Goal: Information Seeking & Learning: Understand process/instructions

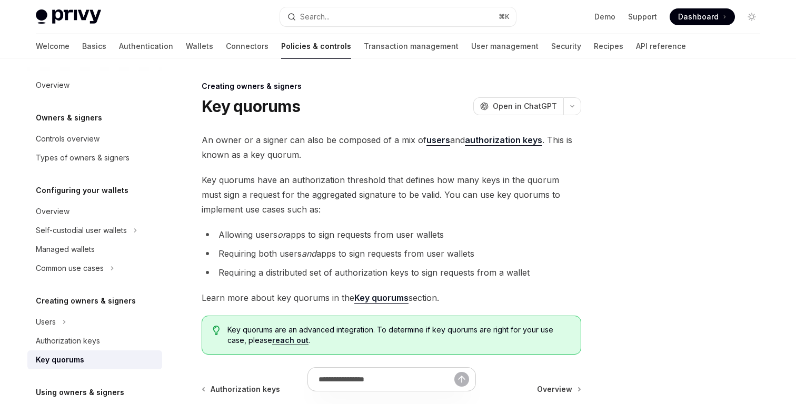
click at [373, 227] on div "An owner or a signer can also be composed of a mix of users and authorization k…" at bounding box center [391, 244] width 379 height 222
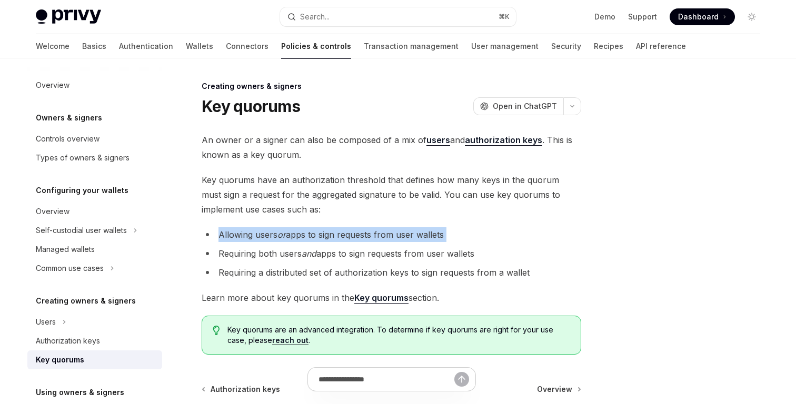
click at [373, 227] on div "An owner or a signer can also be composed of a mix of users and authorization k…" at bounding box center [391, 244] width 379 height 222
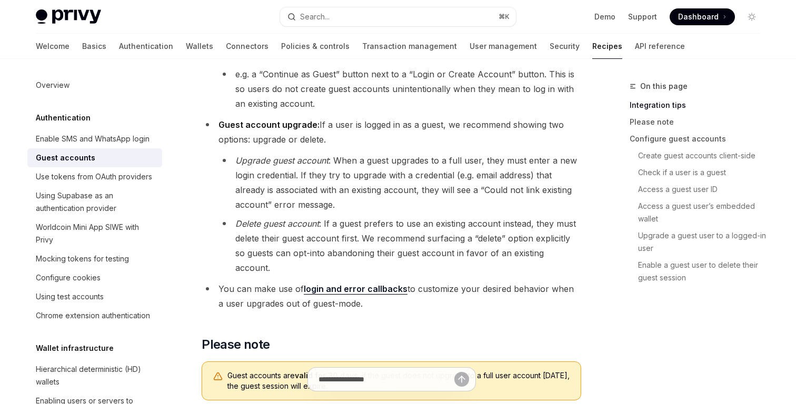
scroll to position [369, 0]
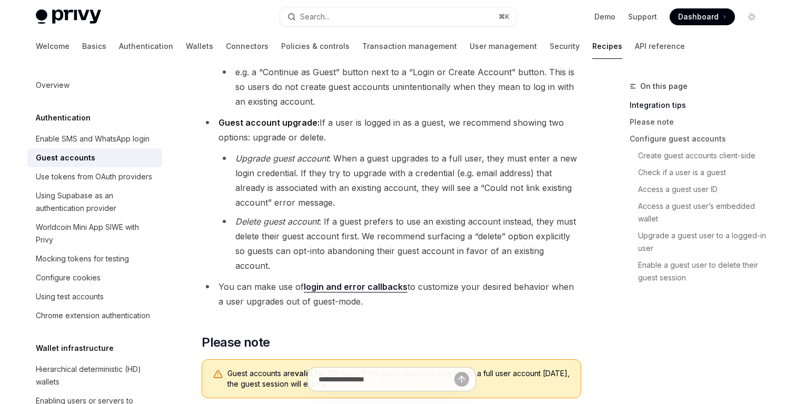
drag, startPoint x: 0, startPoint y: 0, endPoint x: 412, endPoint y: 217, distance: 466.0
click at [412, 217] on li "Delete guest account : If a guest prefers to use an existing account instead, t…" at bounding box center [399, 243] width 363 height 59
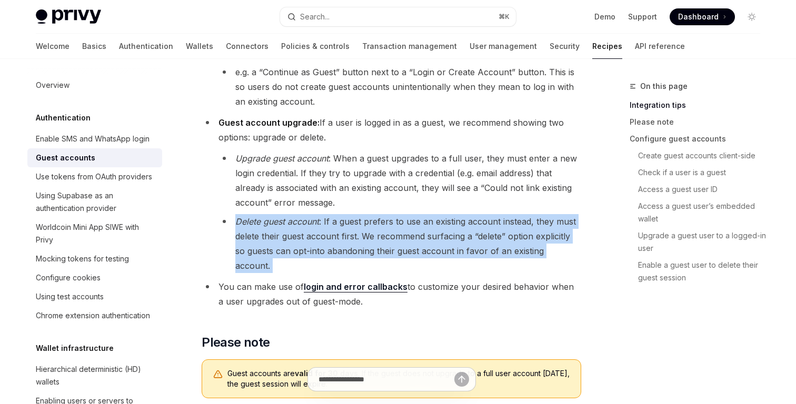
click at [412, 217] on li "Delete guest account : If a guest prefers to use an existing account instead, t…" at bounding box center [399, 243] width 363 height 59
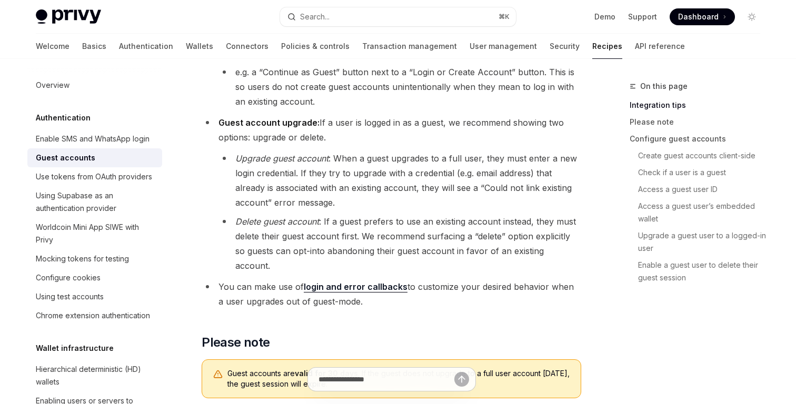
click at [435, 168] on li "Upgrade guest account : When a guest upgrades to a full user, they must enter a…" at bounding box center [399, 180] width 363 height 59
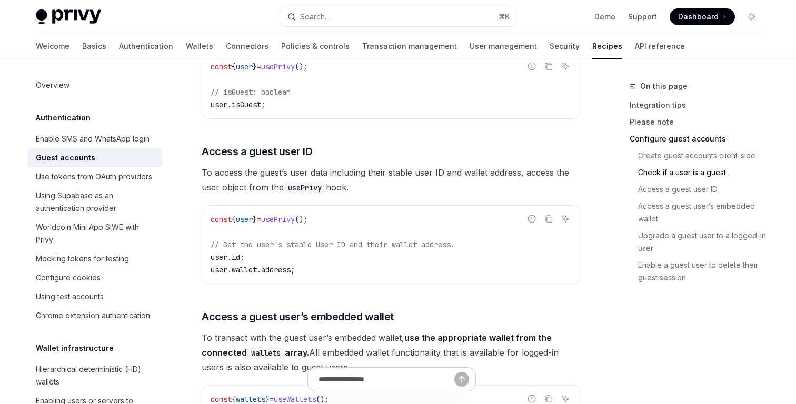
scroll to position [1155, 0]
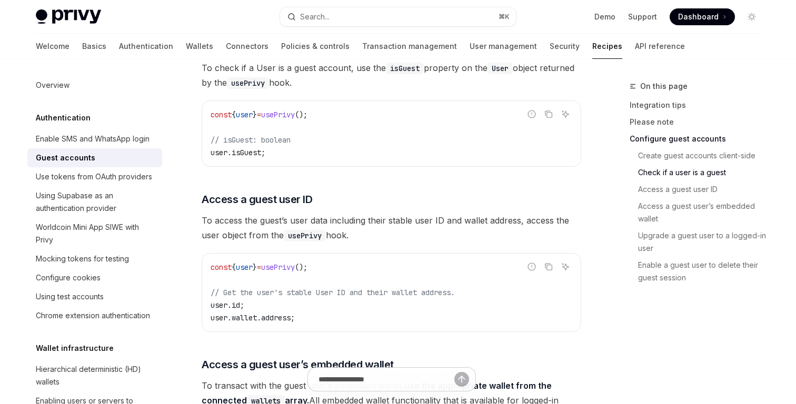
scroll to position [1131, 0]
